Goal: Download file/media

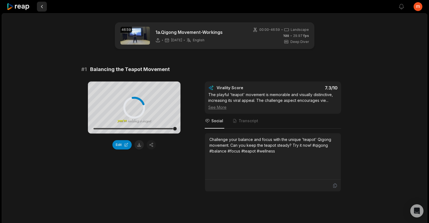
click at [41, 6] on button at bounding box center [42, 7] width 10 height 10
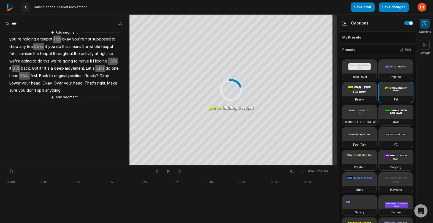
click at [27, 8] on icon at bounding box center [25, 7] width 4 height 4
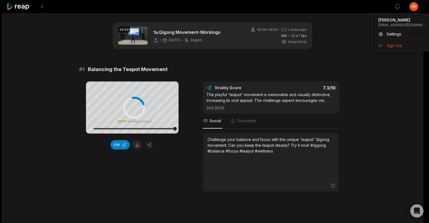
click at [313, 10] on html "View notifications Open user menu 46:59 1a.Qigong Movement-Workings 2 days ago …" at bounding box center [214, 111] width 429 height 223
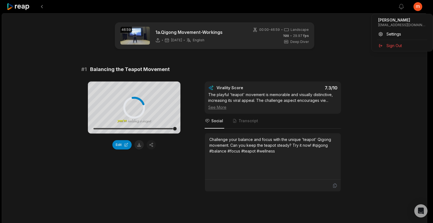
click at [57, 27] on html "View notifications Open user menu 46:59 1a.Qigong Movement-Workings 2 days ago …" at bounding box center [216, 111] width 433 height 223
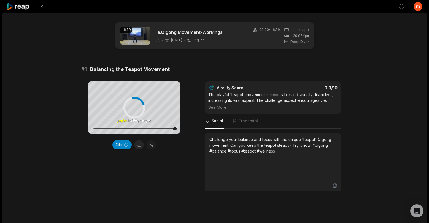
click at [11, 6] on icon at bounding box center [18, 6] width 23 height 7
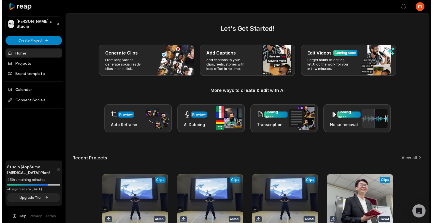
scroll to position [52, 0]
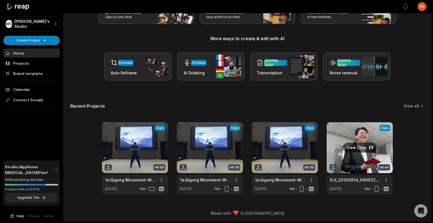
click at [313, 171] on html "MS Michael's Studio Create Project Home Projects Brand template Calendar Connec…" at bounding box center [216, 59] width 433 height 223
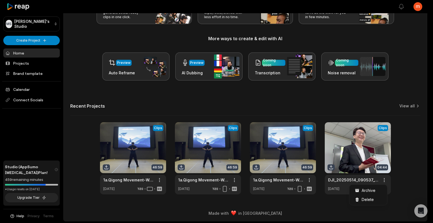
click at [313, 171] on html "MS Michael's Studio Create Project Home Projects Brand template Calendar Connec…" at bounding box center [216, 59] width 433 height 223
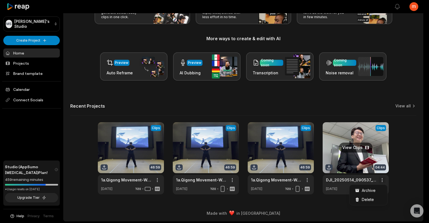
click at [313, 171] on html "MS Michael's Studio Create Project Home Projects Brand template Calendar Connec…" at bounding box center [214, 59] width 429 height 223
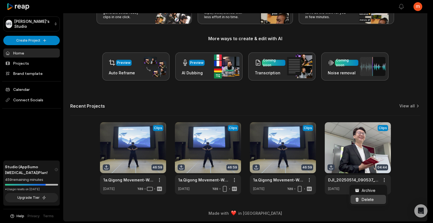
click at [313, 199] on div "Delete" at bounding box center [368, 199] width 36 height 9
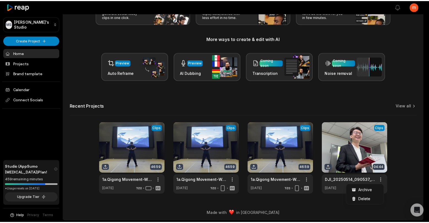
scroll to position [0, 0]
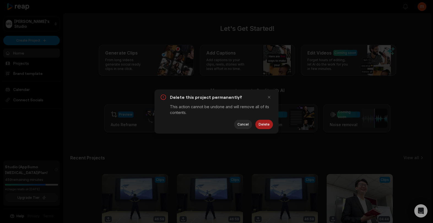
click at [264, 126] on button "Delete" at bounding box center [264, 124] width 18 height 9
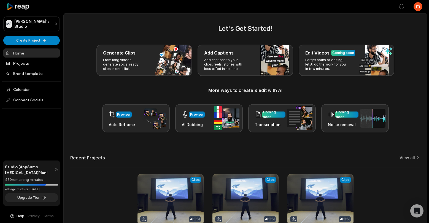
scroll to position [52, 0]
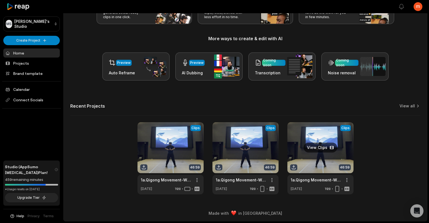
click at [311, 159] on link at bounding box center [320, 158] width 66 height 72
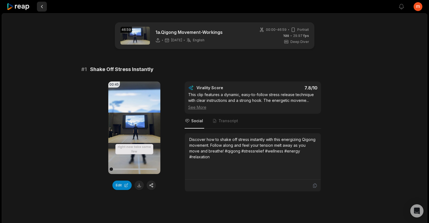
click at [43, 6] on button at bounding box center [42, 7] width 10 height 10
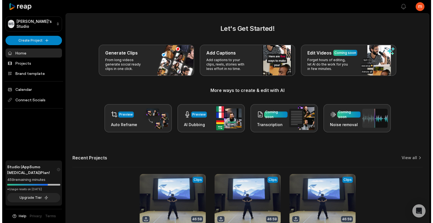
scroll to position [52, 0]
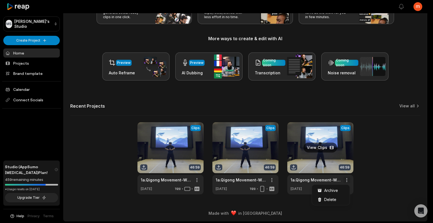
click at [313, 171] on html "MS Michael's Studio Create Project Home Projects Brand template Calendar Connec…" at bounding box center [216, 59] width 433 height 223
click at [313, 197] on div "Delete" at bounding box center [331, 199] width 36 height 9
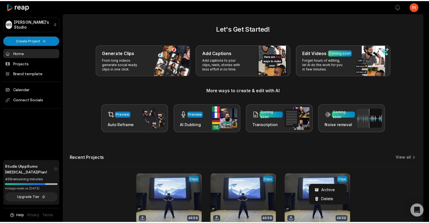
scroll to position [0, 0]
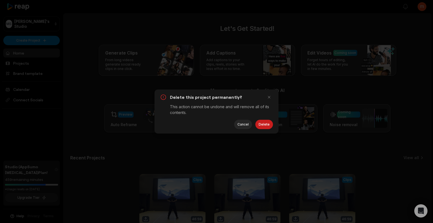
click at [266, 121] on button "Delete" at bounding box center [264, 124] width 18 height 9
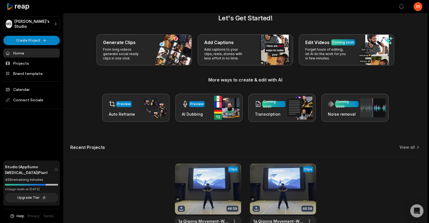
scroll to position [52, 0]
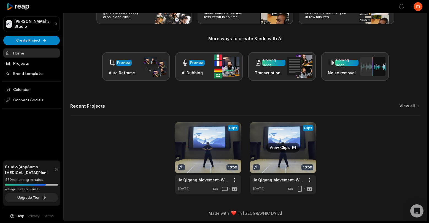
click at [296, 134] on link at bounding box center [283, 158] width 66 height 72
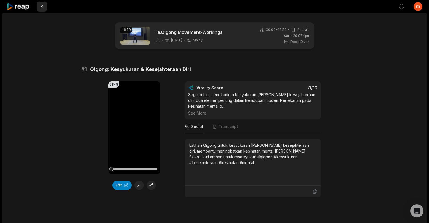
click at [43, 7] on button at bounding box center [42, 7] width 10 height 10
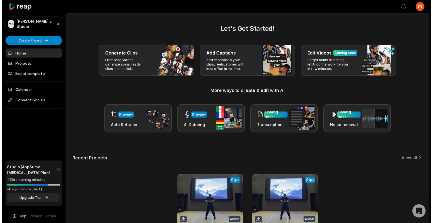
scroll to position [52, 0]
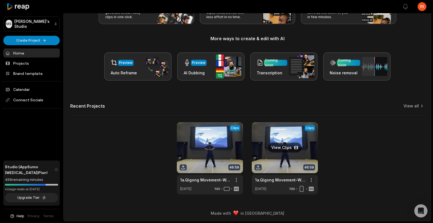
click at [309, 171] on html "MS Michael's Studio Create Project Home Projects Brand template Calendar Connec…" at bounding box center [216, 59] width 433 height 223
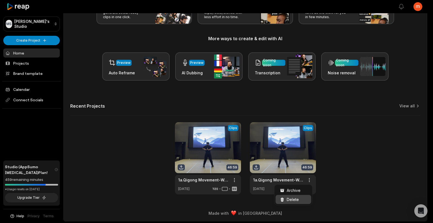
click at [296, 199] on span "Delete" at bounding box center [293, 200] width 12 height 6
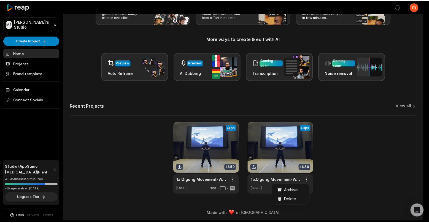
scroll to position [0, 0]
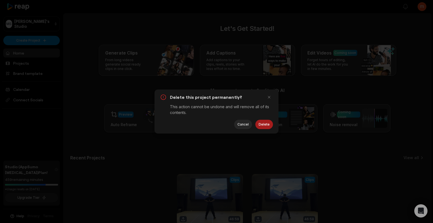
click at [264, 125] on button "Delete" at bounding box center [264, 124] width 18 height 9
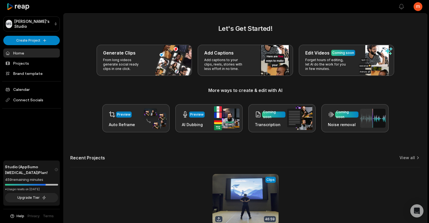
scroll to position [52, 0]
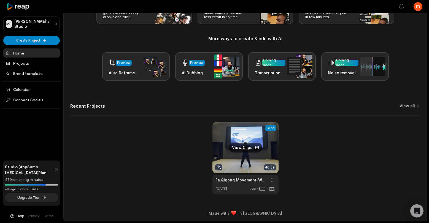
click at [240, 156] on link at bounding box center [245, 158] width 66 height 72
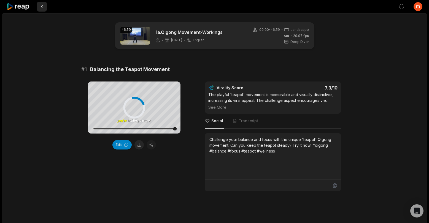
click at [43, 7] on button at bounding box center [42, 7] width 10 height 10
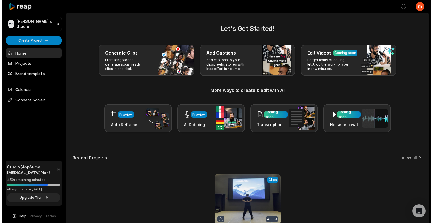
scroll to position [52, 0]
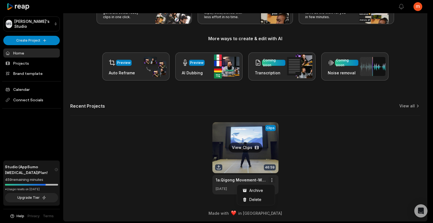
click at [271, 171] on html "MS Michael's Studio Create Project Home Projects Brand template Calendar Connec…" at bounding box center [216, 59] width 433 height 223
click at [262, 200] on div "Delete" at bounding box center [256, 199] width 36 height 9
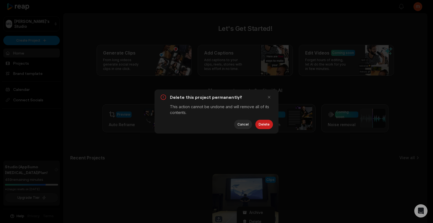
scroll to position [0, 0]
click at [265, 124] on button "Delete" at bounding box center [264, 124] width 18 height 9
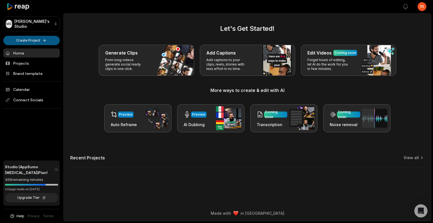
click at [37, 40] on html "MS Michael's Studio Create Project Home Projects Brand template Calendar Connec…" at bounding box center [216, 111] width 433 height 223
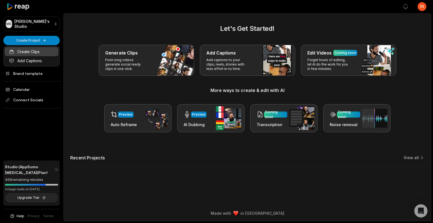
click at [44, 52] on link "Create Clips" at bounding box center [32, 51] width 54 height 9
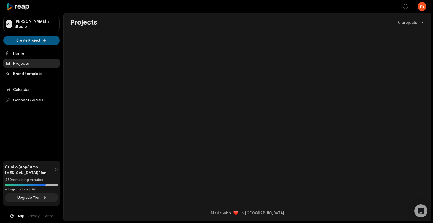
click at [34, 39] on html "MS Michael's Studio Create Project Home Projects Brand template Calendar Connec…" at bounding box center [216, 111] width 433 height 223
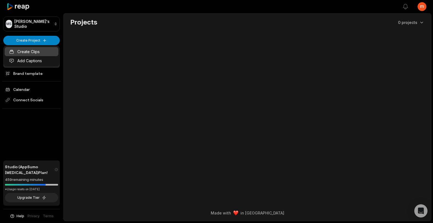
click at [37, 51] on link "Create Clips" at bounding box center [32, 51] width 54 height 9
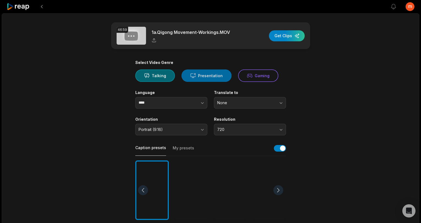
click at [198, 74] on button "Presentation" at bounding box center [207, 75] width 50 height 12
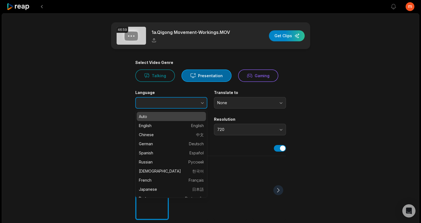
click at [197, 100] on button "button" at bounding box center [191, 103] width 31 height 12
type input "*******"
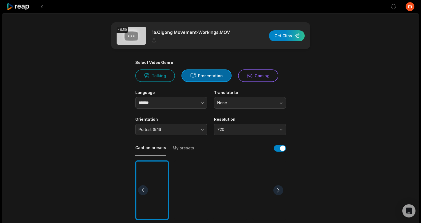
click at [237, 101] on span "None" at bounding box center [246, 102] width 58 height 5
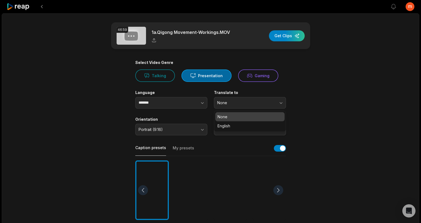
click at [312, 99] on main "46:59 1a.Qigong Movement-Workings.MOV Get Clips Select Video Genre Talking Pres…" at bounding box center [211, 189] width 266 height 335
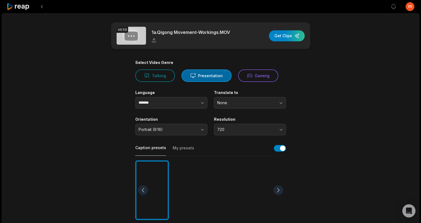
click at [261, 133] on button "720" at bounding box center [250, 130] width 72 height 12
click at [351, 151] on div "46:59 1a.Qigong Movement-Workings.MOV Get Clips Select Video Genre Talking Pres…" at bounding box center [211, 204] width 418 height 382
click at [182, 128] on span "Portrait (9:16)" at bounding box center [168, 129] width 58 height 5
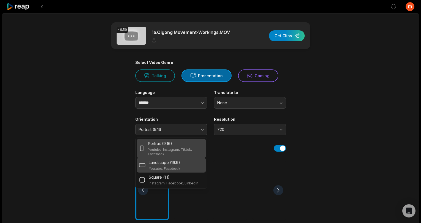
click at [183, 162] on div "Landscape (16:9) Youtube, Facebook" at bounding box center [171, 164] width 65 height 11
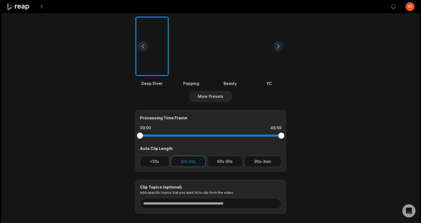
scroll to position [173, 0]
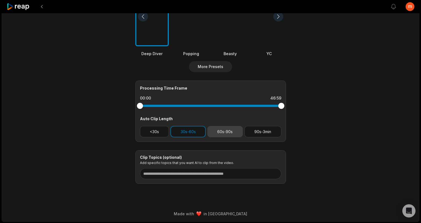
click at [229, 134] on button "60s-90s" at bounding box center [226, 131] width 36 height 11
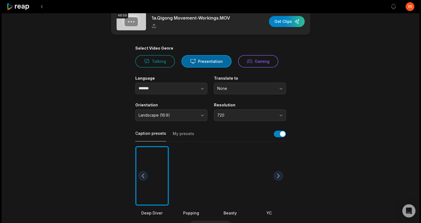
scroll to position [49, 0]
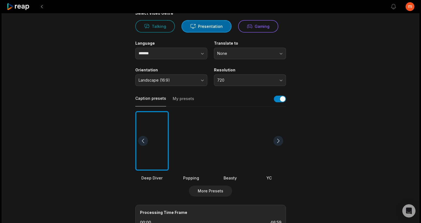
click at [281, 141] on div at bounding box center [279, 141] width 10 height 10
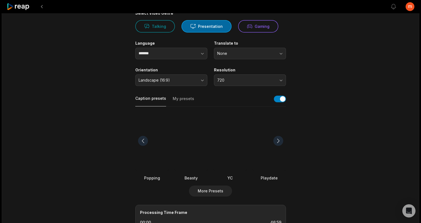
click at [279, 139] on div at bounding box center [279, 141] width 10 height 10
click at [275, 159] on div at bounding box center [270, 141] width 34 height 60
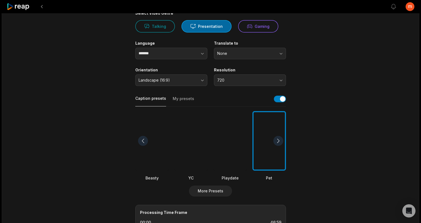
click at [281, 138] on div at bounding box center [279, 141] width 10 height 10
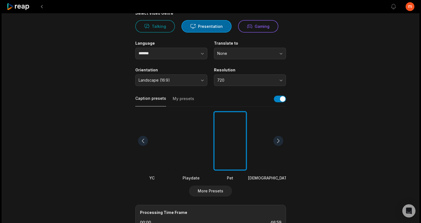
click at [231, 150] on div at bounding box center [231, 141] width 34 height 60
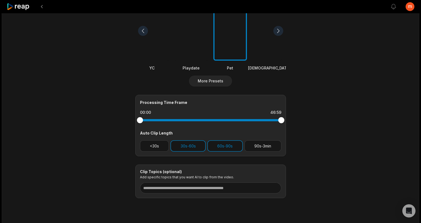
scroll to position [173, 0]
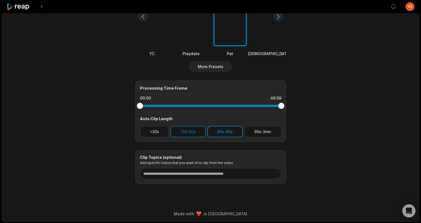
click at [226, 129] on button "60s-90s" at bounding box center [226, 131] width 36 height 11
click at [194, 134] on button "30s-60s" at bounding box center [188, 131] width 35 height 11
click at [193, 133] on button "30s-60s" at bounding box center [188, 131] width 35 height 11
click at [219, 133] on button "60s-90s" at bounding box center [226, 131] width 36 height 11
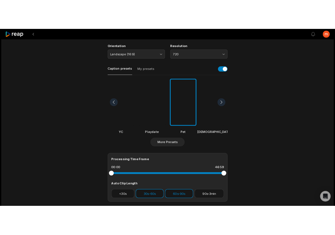
scroll to position [0, 0]
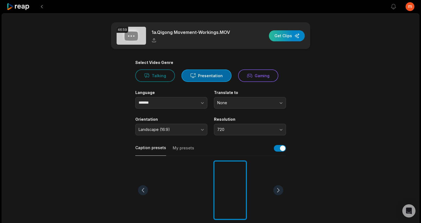
click at [287, 37] on div "button" at bounding box center [287, 35] width 36 height 11
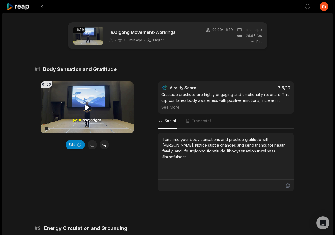
click at [85, 106] on icon at bounding box center [87, 107] width 7 height 7
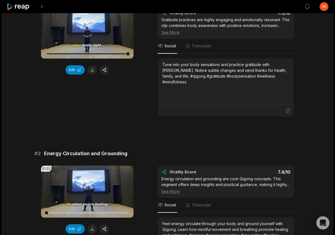
scroll to position [34, 0]
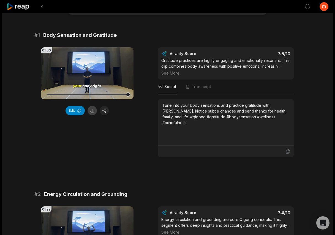
click at [91, 111] on button at bounding box center [92, 110] width 9 height 9
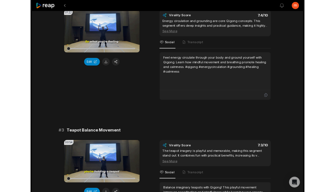
scroll to position [184, 0]
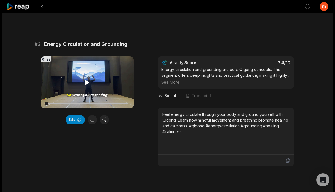
click at [88, 84] on icon at bounding box center [87, 82] width 7 height 7
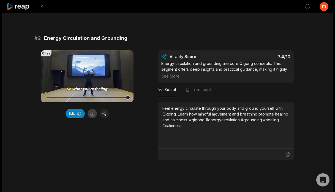
click at [93, 115] on button at bounding box center [92, 113] width 9 height 9
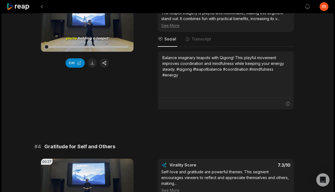
scroll to position [354, 0]
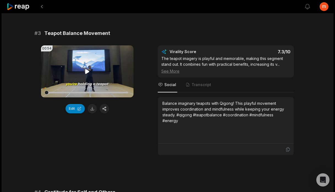
click at [87, 74] on icon at bounding box center [87, 71] width 4 height 5
click at [75, 113] on button "Edit" at bounding box center [75, 108] width 19 height 9
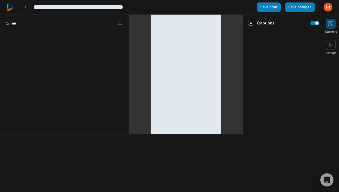
click at [73, 114] on aside at bounding box center [64, 75] width 129 height 120
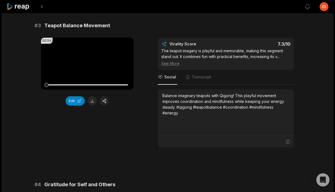
scroll to position [369, 0]
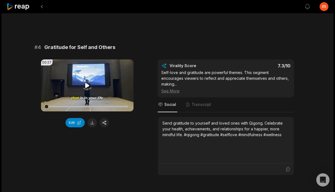
click at [89, 89] on icon at bounding box center [87, 85] width 7 height 7
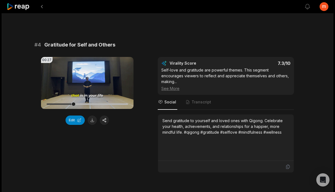
scroll to position [507, 0]
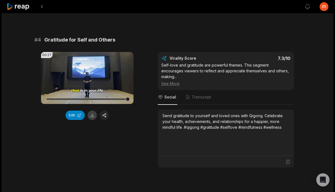
click at [92, 120] on button at bounding box center [92, 115] width 9 height 9
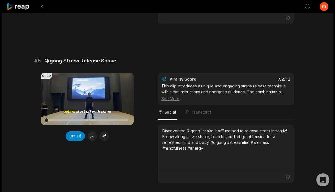
scroll to position [692, 0]
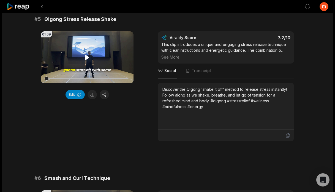
click at [86, 60] on icon at bounding box center [87, 57] width 4 height 5
click at [93, 99] on button at bounding box center [92, 94] width 9 height 9
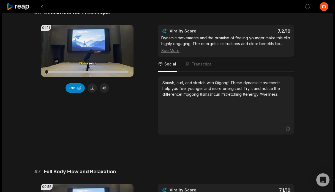
scroll to position [833, 0]
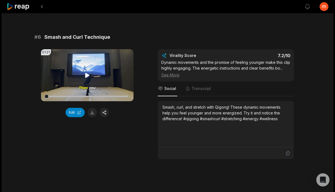
click at [85, 79] on icon at bounding box center [87, 75] width 7 height 7
click at [70, 117] on button "Edit" at bounding box center [75, 112] width 19 height 9
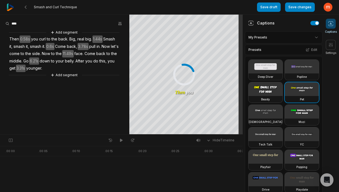
click at [110, 39] on span "Smash" at bounding box center [109, 39] width 13 height 7
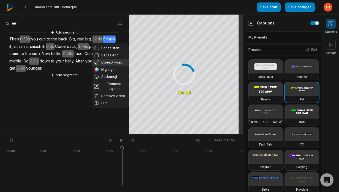
click at [113, 60] on button "Correct word" at bounding box center [110, 62] width 37 height 7
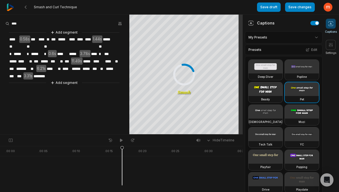
click at [111, 38] on span "*****" at bounding box center [108, 39] width 13 height 7
click at [113, 40] on span "*****" at bounding box center [108, 39] width 13 height 7
click at [21, 50] on span "*****" at bounding box center [19, 53] width 13 height 7
click at [40, 50] on span "*****" at bounding box center [37, 53] width 13 height 7
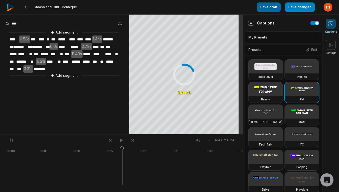
click at [267, 8] on button "Save draft" at bounding box center [269, 6] width 24 height 9
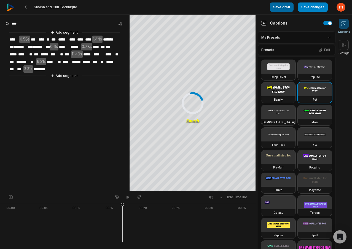
click at [280, 7] on button "Save draft" at bounding box center [281, 6] width 24 height 9
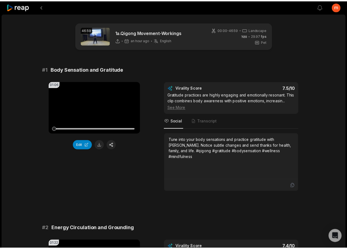
scroll to position [833, 0]
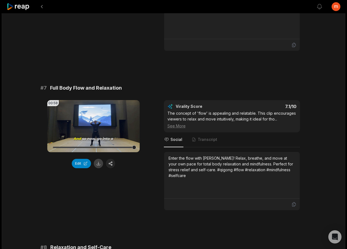
click at [98, 168] on button at bounding box center [98, 163] width 9 height 9
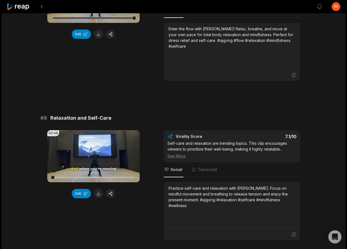
scroll to position [1110, 0]
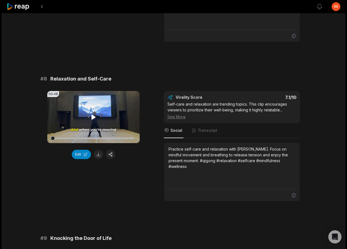
click at [92, 119] on icon at bounding box center [93, 117] width 4 height 5
click at [98, 159] on button at bounding box center [98, 153] width 9 height 9
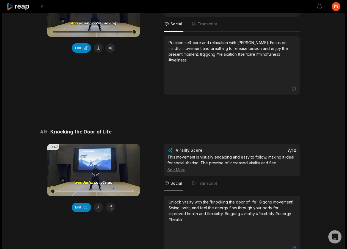
scroll to position [1241, 0]
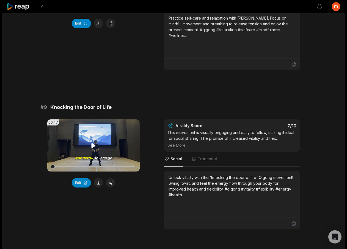
click at [95, 149] on icon at bounding box center [93, 145] width 7 height 7
click at [82, 187] on button "Edit" at bounding box center [81, 182] width 19 height 9
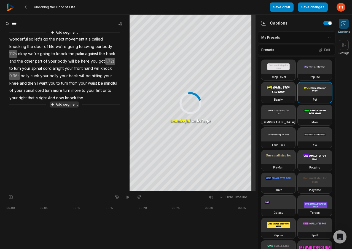
click at [53, 103] on icon at bounding box center [53, 104] width 4 height 4
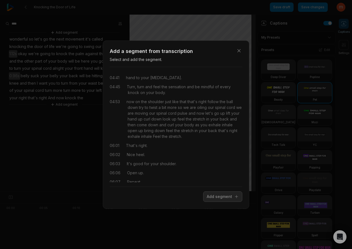
click at [68, 132] on div "Close Add a segment from transcription Select and add the segment. 04:41 hand t…" at bounding box center [176, 124] width 352 height 249
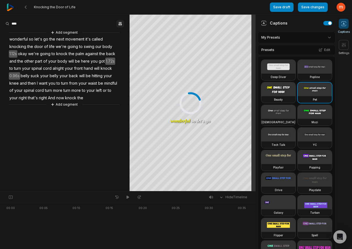
click at [119, 24] on icon "button" at bounding box center [120, 23] width 4 height 4
click at [97, 145] on aside "Find Find and... Correct Highlight Add emoji Add segment wonderful so let's go …" at bounding box center [64, 103] width 129 height 176
click at [36, 75] on span "suck" at bounding box center [35, 75] width 10 height 7
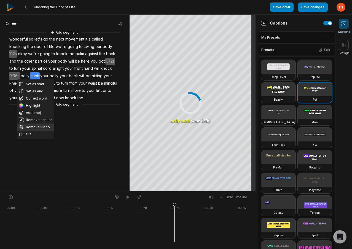
click at [32, 126] on button "Remove video" at bounding box center [35, 126] width 37 height 7
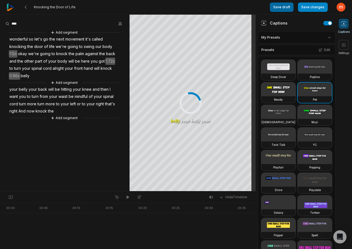
click at [286, 6] on button "Save draft" at bounding box center [281, 6] width 24 height 9
click at [23, 7] on button at bounding box center [26, 7] width 10 height 10
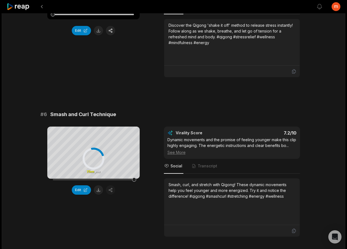
scroll to position [831, 0]
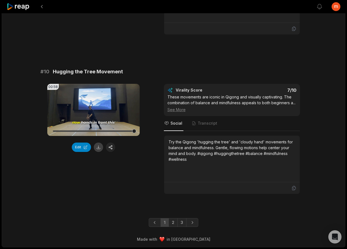
click at [99, 146] on button at bounding box center [98, 146] width 9 height 9
click at [193, 223] on icon "Next page" at bounding box center [193, 222] width 2 height 3
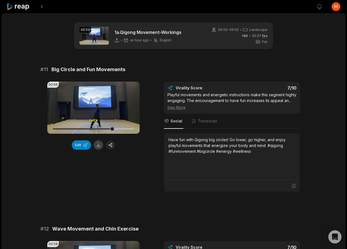
click at [100, 145] on button at bounding box center [98, 144] width 9 height 9
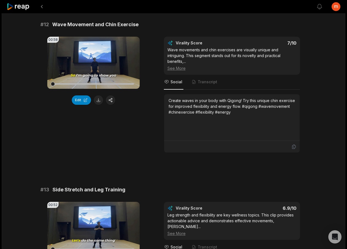
scroll to position [168, 0]
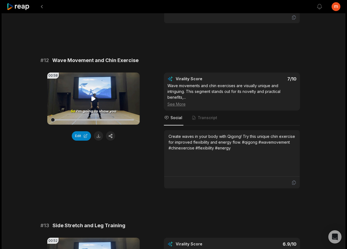
click at [93, 101] on icon at bounding box center [93, 98] width 4 height 5
click at [97, 140] on button at bounding box center [98, 135] width 9 height 9
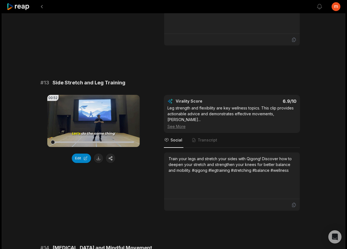
scroll to position [352, 0]
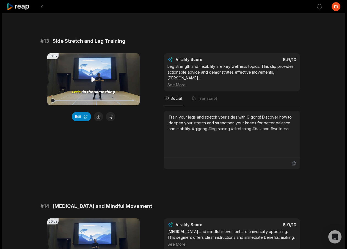
click at [91, 81] on icon at bounding box center [93, 79] width 4 height 5
click at [80, 121] on button "Edit" at bounding box center [81, 116] width 19 height 9
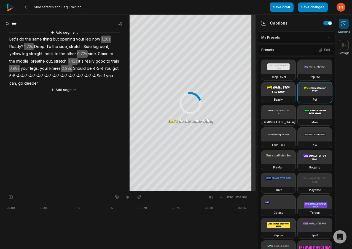
click at [86, 68] on span "Should" at bounding box center [79, 68] width 14 height 7
click at [102, 67] on span "4-5-4" at bounding box center [98, 68] width 12 height 7
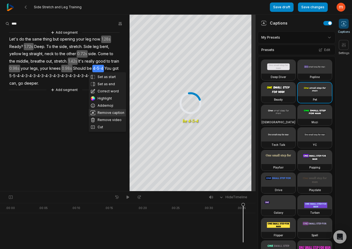
click at [105, 112] on button "Remove caption" at bounding box center [107, 112] width 37 height 7
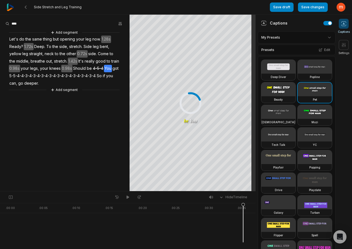
click at [104, 72] on span "You" at bounding box center [108, 68] width 8 height 7
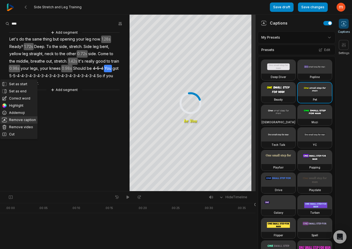
click at [25, 116] on button "Remove caption" at bounding box center [18, 119] width 37 height 7
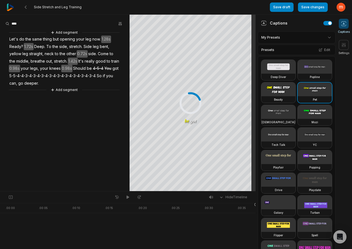
click at [112, 72] on span "got" at bounding box center [115, 68] width 7 height 7
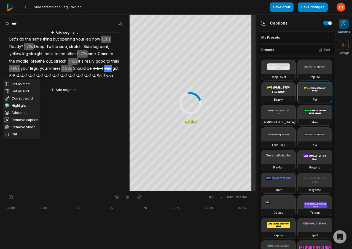
click at [112, 72] on span "got" at bounding box center [115, 68] width 7 height 7
click at [25, 120] on button "Remove caption" at bounding box center [21, 119] width 37 height 7
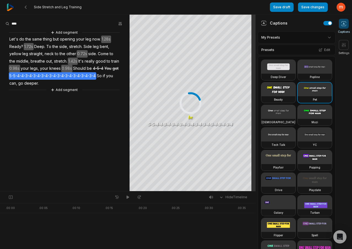
click at [28, 74] on span "5-5-4-4-3-4-3-4-3-4-3-4-3-4-3-4-3-4-3-4-3-4" at bounding box center [52, 75] width 87 height 7
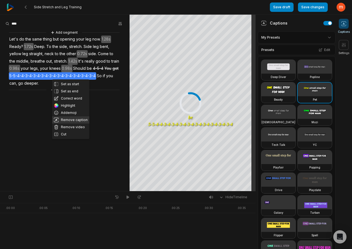
click at [69, 118] on button "Remove caption" at bounding box center [70, 119] width 37 height 7
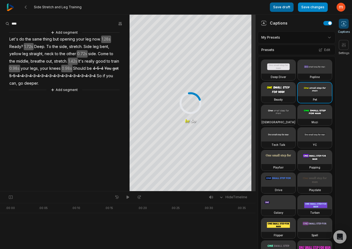
click at [278, 8] on button "Save draft" at bounding box center [281, 6] width 24 height 9
click at [25, 8] on icon at bounding box center [25, 7] width 4 height 4
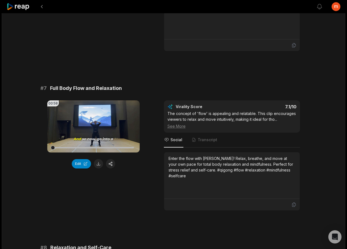
scroll to position [1033, 0]
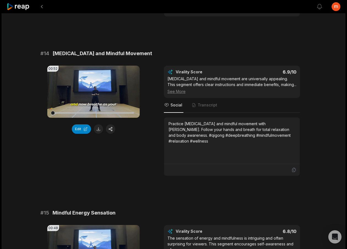
scroll to position [513, 0]
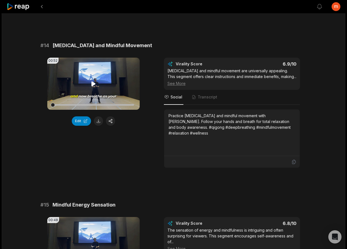
click at [95, 86] on icon at bounding box center [93, 83] width 7 height 7
click at [98, 121] on button at bounding box center [98, 120] width 9 height 9
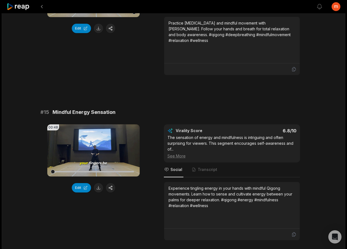
scroll to position [648, 0]
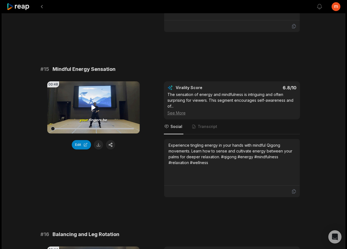
click at [92, 107] on icon at bounding box center [93, 107] width 4 height 5
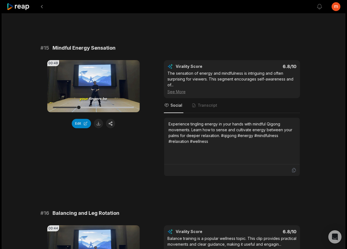
scroll to position [683, 0]
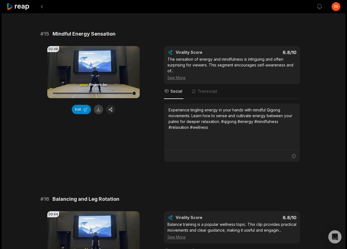
click at [98, 110] on button at bounding box center [98, 109] width 9 height 9
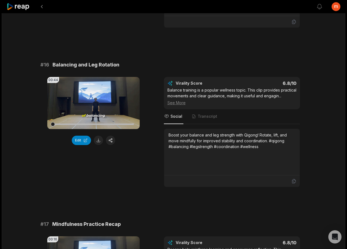
scroll to position [819, 0]
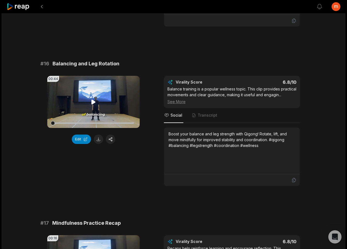
click at [92, 102] on icon at bounding box center [93, 101] width 4 height 5
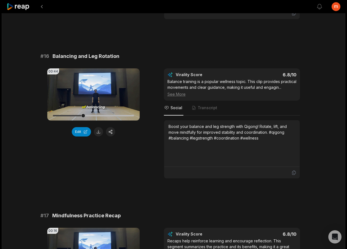
scroll to position [843, 0]
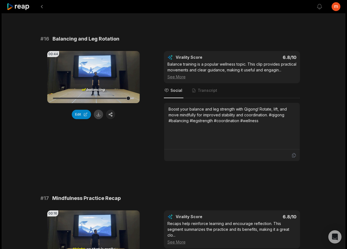
click at [99, 114] on button at bounding box center [98, 114] width 9 height 9
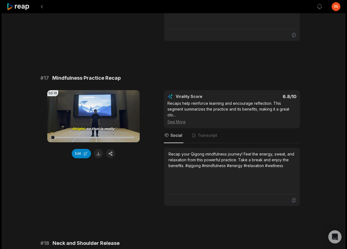
scroll to position [1006, 0]
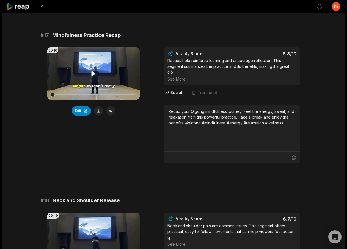
click at [94, 76] on icon at bounding box center [93, 73] width 4 height 5
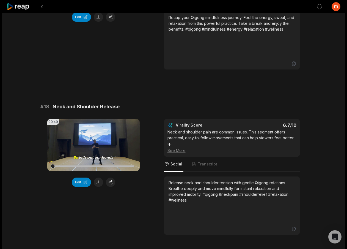
scroll to position [1127, 0]
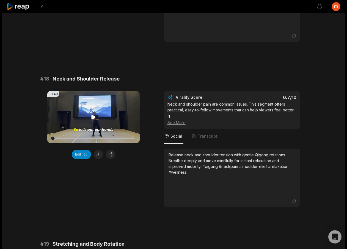
click at [92, 119] on icon at bounding box center [93, 117] width 4 height 5
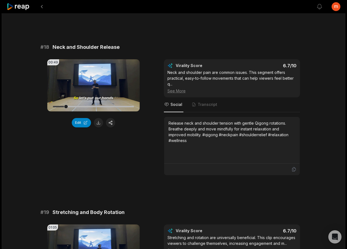
scroll to position [1169, 0]
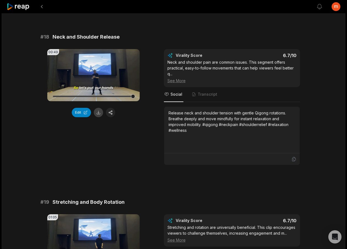
click at [98, 117] on button at bounding box center [98, 112] width 9 height 9
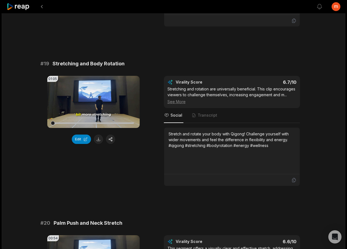
scroll to position [1318, 0]
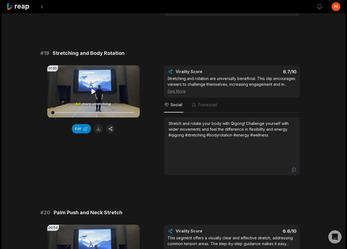
click at [93, 94] on icon at bounding box center [93, 91] width 4 height 5
click at [98, 133] on button at bounding box center [98, 128] width 9 height 9
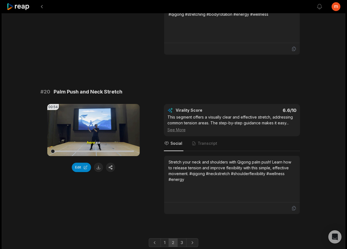
scroll to position [1464, 0]
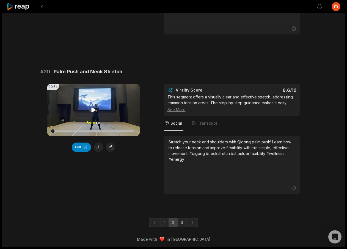
click at [95, 108] on icon at bounding box center [93, 110] width 7 height 7
click at [97, 147] on button at bounding box center [98, 146] width 9 height 9
click at [195, 223] on icon "Next page" at bounding box center [193, 222] width 6 height 6
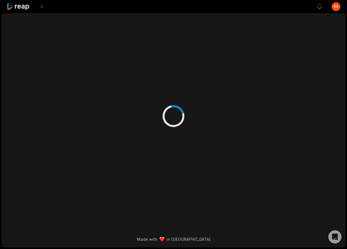
scroll to position [0, 0]
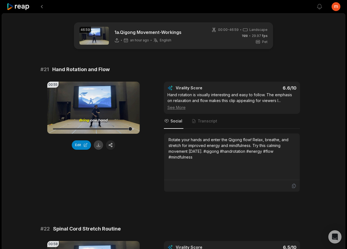
click at [97, 145] on button at bounding box center [98, 144] width 9 height 9
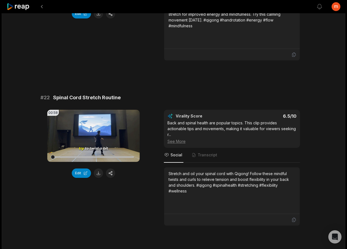
scroll to position [161, 0]
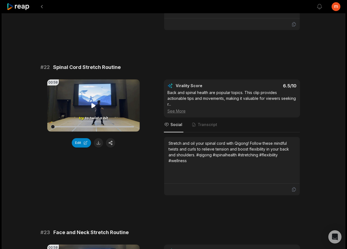
click at [96, 105] on icon at bounding box center [93, 105] width 7 height 7
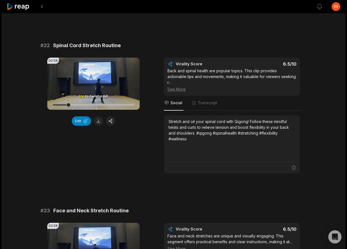
scroll to position [194, 0]
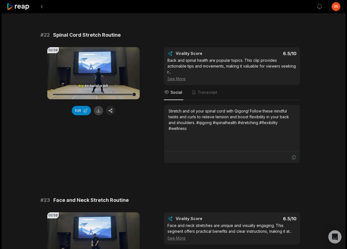
click at [98, 110] on button at bounding box center [98, 110] width 9 height 9
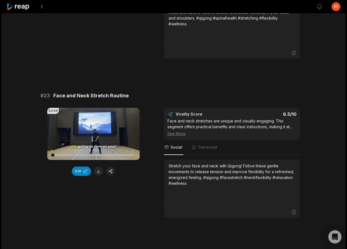
scroll to position [340, 0]
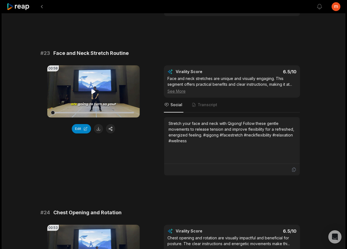
click at [92, 86] on video "Your browser does not support mp4 format." at bounding box center [93, 91] width 92 height 52
click at [99, 129] on button at bounding box center [98, 128] width 9 height 9
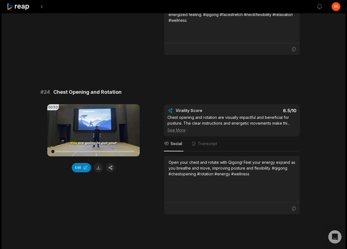
scroll to position [462, 0]
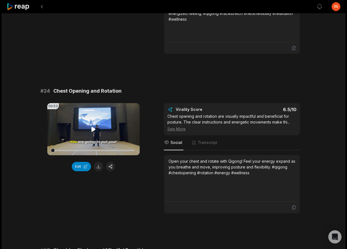
click at [93, 128] on icon at bounding box center [93, 129] width 4 height 5
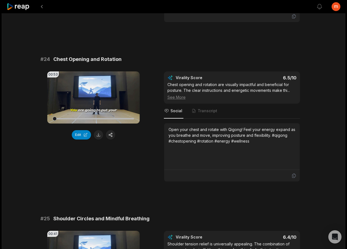
scroll to position [504, 0]
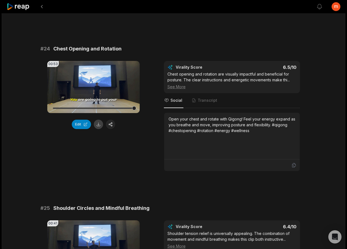
click at [98, 125] on button at bounding box center [98, 123] width 9 height 9
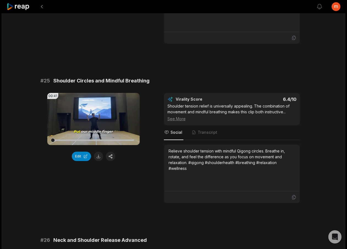
scroll to position [652, 0]
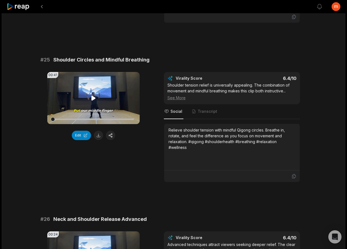
click at [95, 97] on icon at bounding box center [93, 98] width 7 height 7
click at [97, 136] on button at bounding box center [98, 134] width 9 height 9
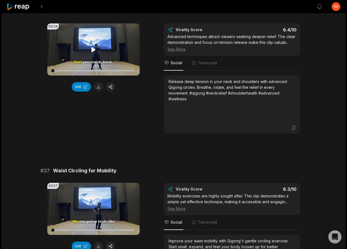
scroll to position [817, 0]
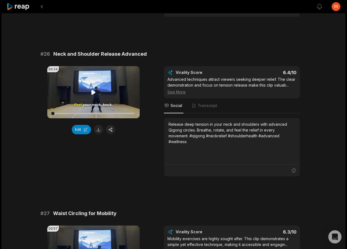
click at [93, 92] on icon at bounding box center [93, 92] width 4 height 5
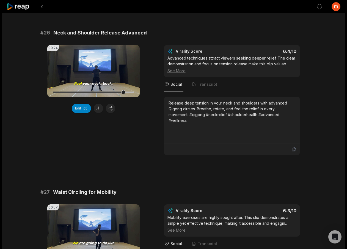
scroll to position [833, 0]
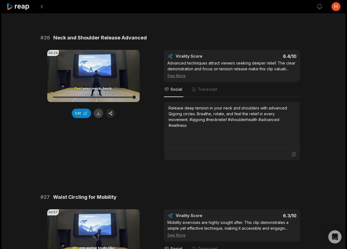
click at [98, 113] on button at bounding box center [98, 112] width 9 height 9
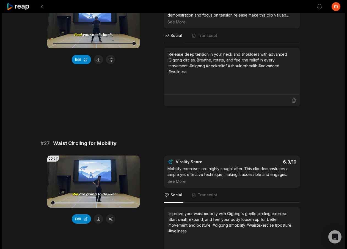
scroll to position [922, 0]
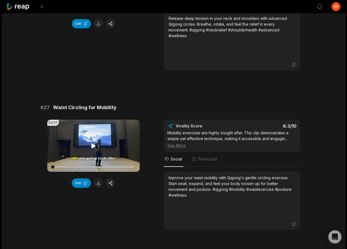
click at [94, 145] on icon at bounding box center [93, 145] width 4 height 5
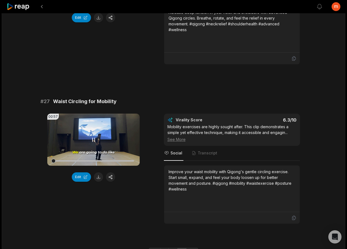
scroll to position [958, 0]
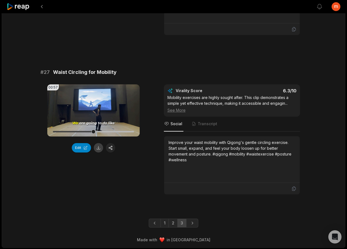
click at [97, 147] on button at bounding box center [98, 147] width 9 height 9
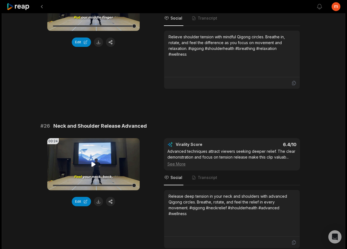
scroll to position [958, 0]
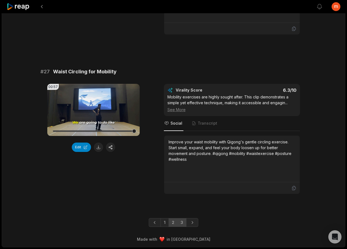
click at [173, 221] on link "2" at bounding box center [173, 222] width 9 height 9
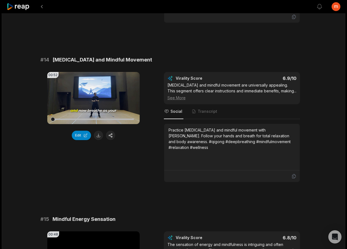
scroll to position [344, 0]
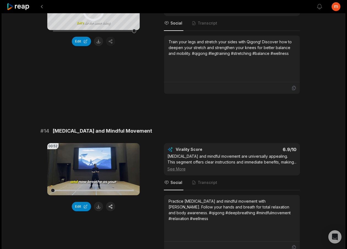
scroll to position [356, 0]
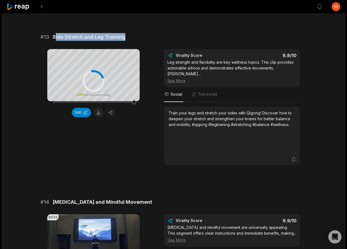
drag, startPoint x: 54, startPoint y: 42, endPoint x: 126, endPoint y: 44, distance: 72.2
click at [126, 41] on div "# 13 Side Stretch and Leg Training" at bounding box center [173, 37] width 266 height 8
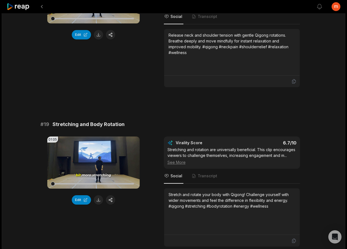
scroll to position [1464, 0]
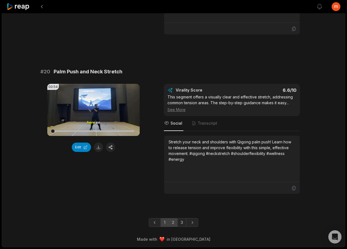
click at [167, 220] on link "1" at bounding box center [165, 222] width 8 height 9
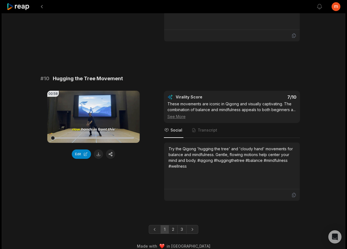
scroll to position [1441, 0]
